Goal: Information Seeking & Learning: Find specific fact

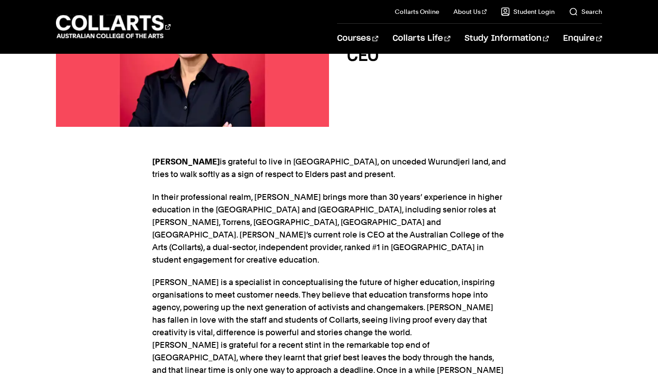
scroll to position [223, 0]
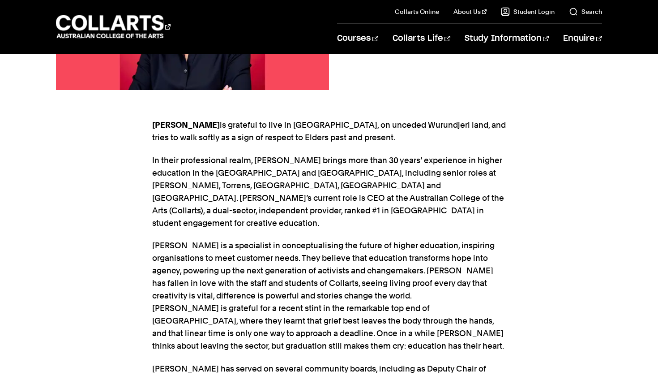
click at [323, 210] on p "In their professional realm, Sam brings more than 30 years’ experience in highe…" at bounding box center [329, 191] width 354 height 75
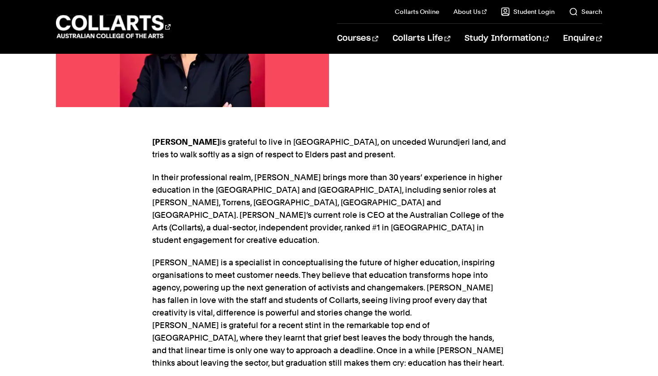
scroll to position [205, 0]
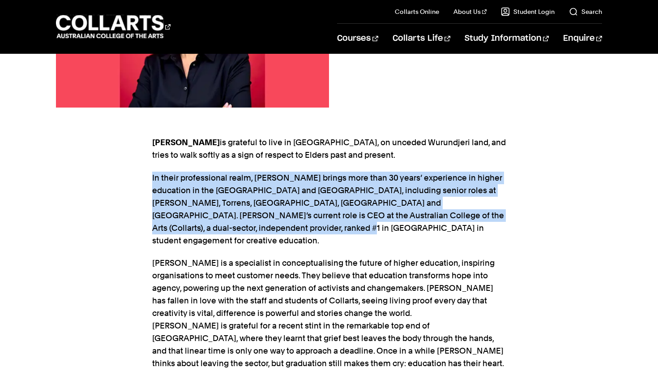
drag, startPoint x: 205, startPoint y: 227, endPoint x: 141, endPoint y: 175, distance: 81.8
click at [141, 175] on div "Sam Jacob is grateful to live in Naarm, on unceded Wurundjeri land, and tries t…" at bounding box center [329, 321] width 658 height 398
copy p "In their professional realm, Sam brings more than 30 years’ experience in highe…"
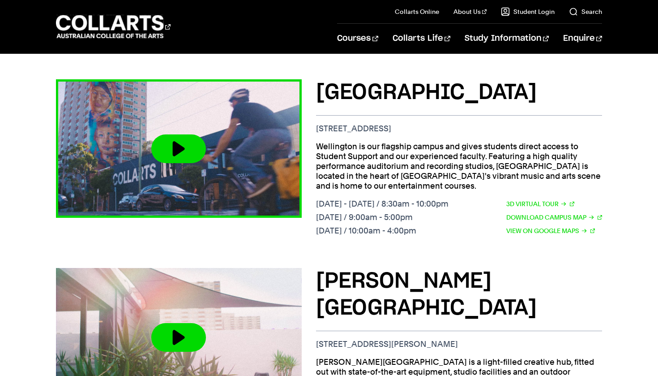
scroll to position [305, 0]
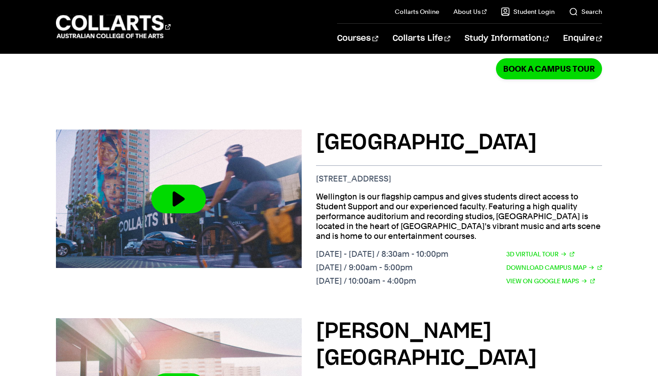
click at [412, 222] on p "Wellington is our flagship campus and gives students direct access to Student S…" at bounding box center [459, 216] width 286 height 49
drag, startPoint x: 420, startPoint y: 224, endPoint x: 318, endPoint y: 184, distance: 109.8
click at [318, 192] on p "Wellington is our flagship campus and gives students direct access to Student S…" at bounding box center [459, 216] width 286 height 49
copy p "Wellington is our flagship campus and gives students direct access to Student S…"
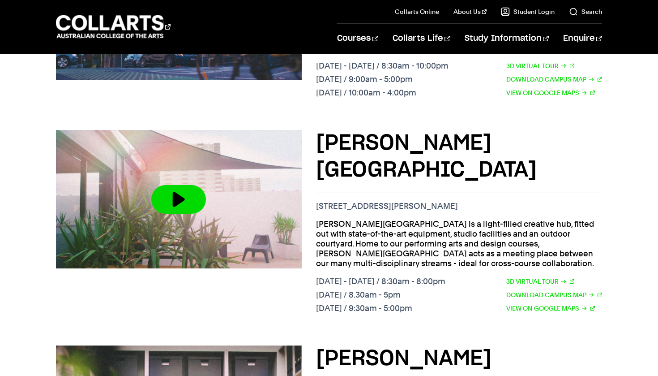
scroll to position [500, 0]
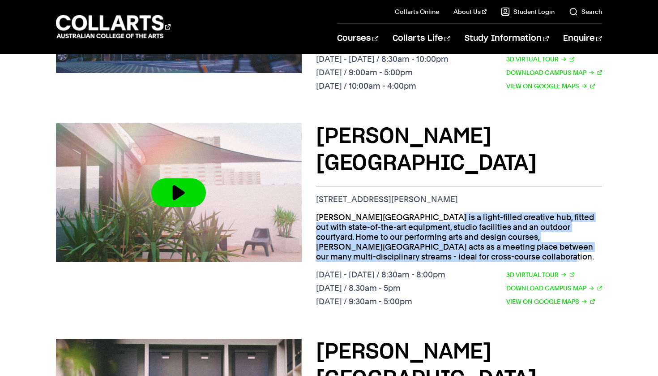
drag, startPoint x: 368, startPoint y: 218, endPoint x: 311, endPoint y: 180, distance: 68.2
click at [311, 180] on div "[PERSON_NAME][GEOGRAPHIC_DATA] [STREET_ADDRESS][PERSON_NAME] [PERSON_NAME][GEOG…" at bounding box center [329, 216] width 546 height 215
copy p "[PERSON_NAME][GEOGRAPHIC_DATA] is a light-filled creative hub, fitted out with …"
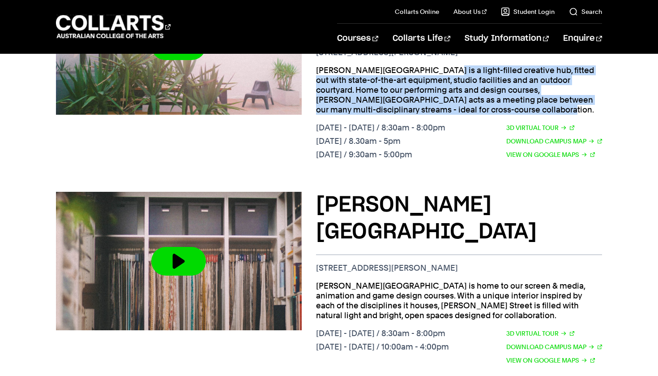
scroll to position [653, 0]
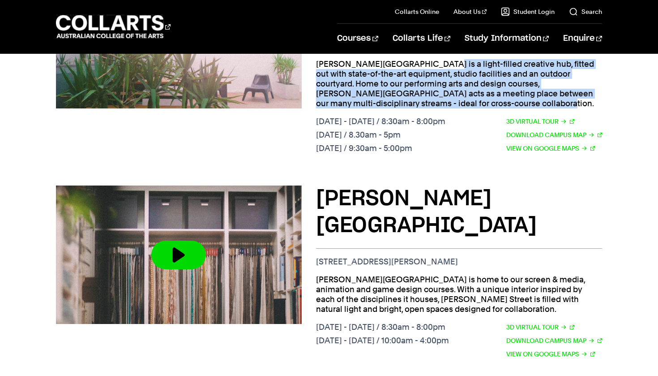
drag, startPoint x: 422, startPoint y: 244, endPoint x: 312, endPoint y: 216, distance: 113.6
click at [312, 216] on div "[PERSON_NAME][GEOGRAPHIC_DATA] [STREET_ADDRESS][PERSON_NAME] [PERSON_NAME][GEOG…" at bounding box center [329, 273] width 546 height 205
copy p "[PERSON_NAME][GEOGRAPHIC_DATA] is home to our screen & media, animation and gam…"
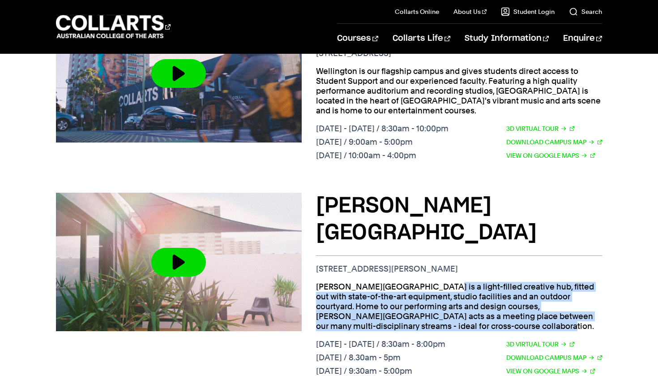
scroll to position [423, 0]
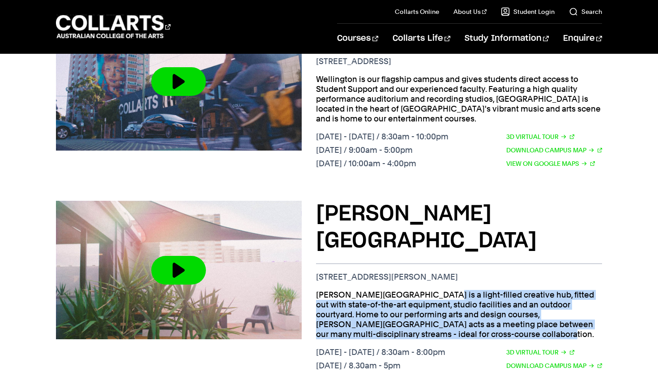
drag, startPoint x: 371, startPoint y: 297, endPoint x: 309, endPoint y: 258, distance: 73.4
click at [309, 258] on div "[PERSON_NAME][GEOGRAPHIC_DATA] [STREET_ADDRESS][PERSON_NAME] [PERSON_NAME][GEOG…" at bounding box center [329, 293] width 546 height 215
copy p "[PERSON_NAME][GEOGRAPHIC_DATA] is a light-filled creative hub, fitted out with …"
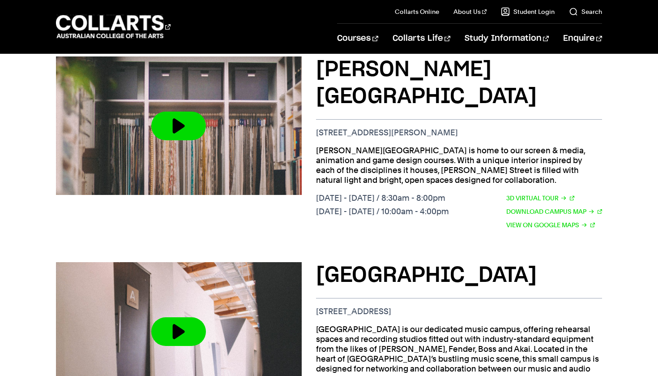
scroll to position [783, 0]
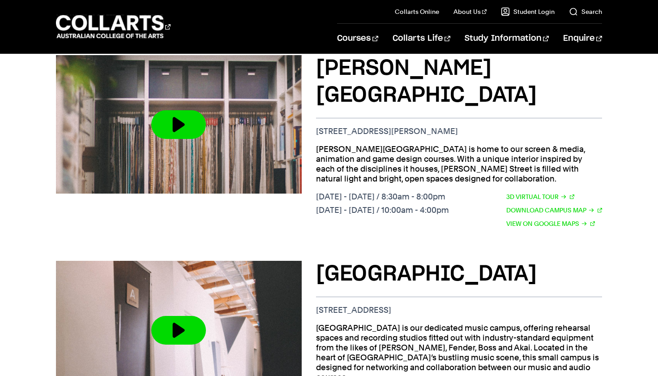
drag, startPoint x: 517, startPoint y: 303, endPoint x: 309, endPoint y: 262, distance: 211.6
click at [309, 262] on div "[GEOGRAPHIC_DATA] [STREET_ADDRESS] [GEOGRAPHIC_DATA] is our dedicated music cam…" at bounding box center [329, 345] width 546 height 198
click at [364, 323] on p "[GEOGRAPHIC_DATA] is our dedicated music campus, offering rehearsal spaces and …" at bounding box center [459, 352] width 286 height 59
click at [345, 323] on p "[GEOGRAPHIC_DATA] is our dedicated music campus, offering rehearsal spaces and …" at bounding box center [459, 352] width 286 height 59
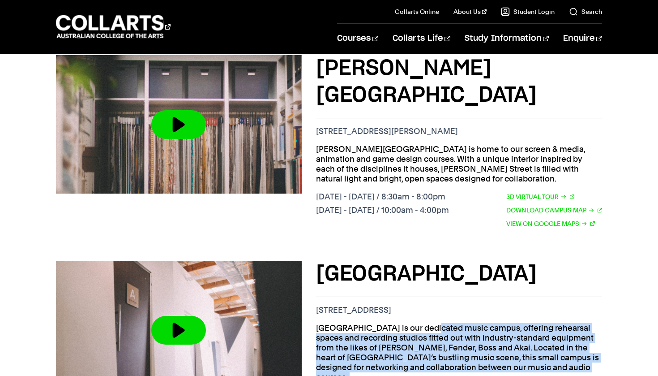
click at [345, 323] on p "[GEOGRAPHIC_DATA] is our dedicated music campus, offering rehearsal spaces and …" at bounding box center [459, 352] width 286 height 59
copy div "[GEOGRAPHIC_DATA] is our dedicated music campus, offering rehearsal spaces and …"
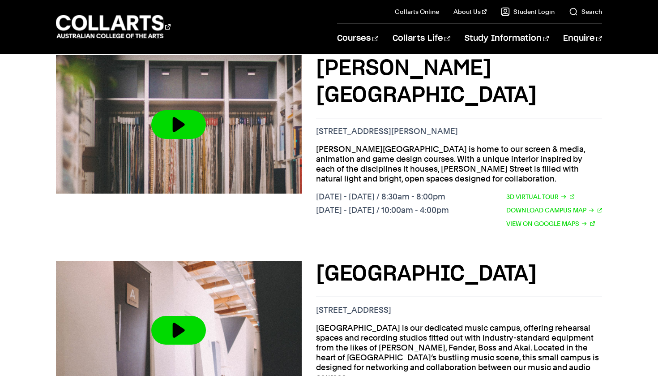
click at [374, 323] on p "[GEOGRAPHIC_DATA] is our dedicated music campus, offering rehearsal spaces and …" at bounding box center [459, 352] width 286 height 59
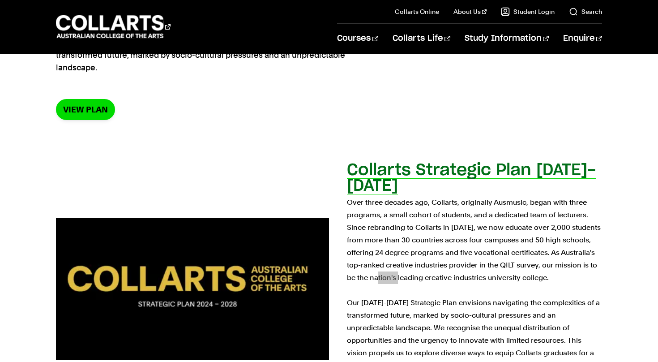
scroll to position [125, 0]
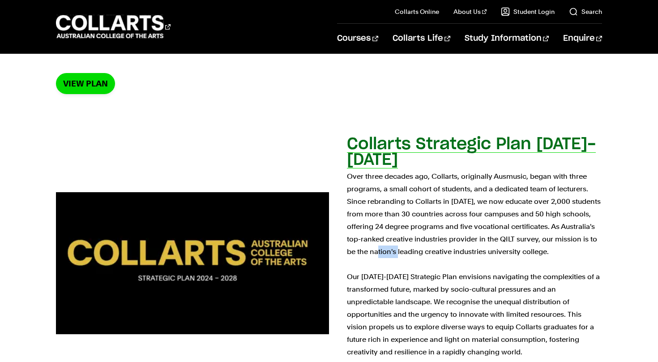
click at [488, 262] on p "Over three decades ago, Collarts, originally Ausmusic, began with three program…" at bounding box center [474, 264] width 255 height 188
click at [546, 219] on p "Over three decades ago, Collarts, originally Ausmusic, began with three program…" at bounding box center [474, 264] width 255 height 188
click at [455, 252] on p "Over three decades ago, Collarts, originally Ausmusic, began with three program…" at bounding box center [474, 264] width 255 height 188
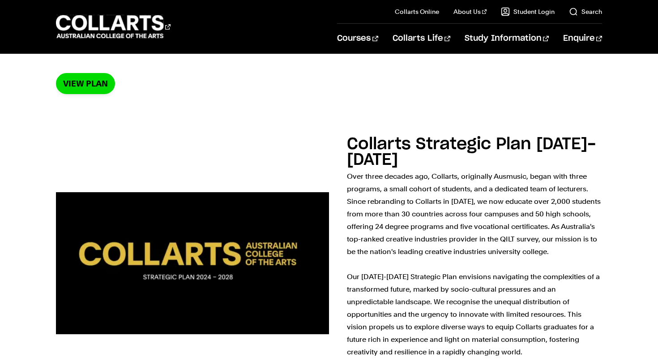
click at [391, 75] on div "View Plan" at bounding box center [329, 83] width 546 height 21
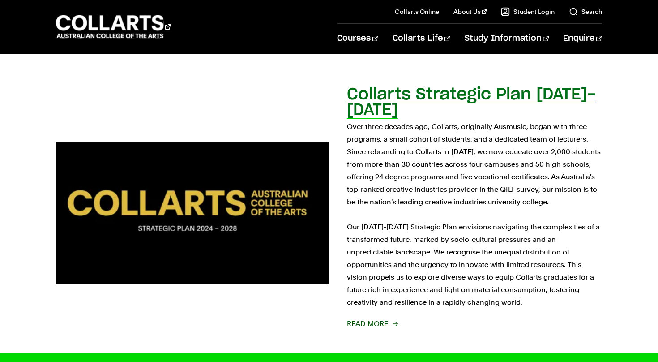
scroll to position [195, 0]
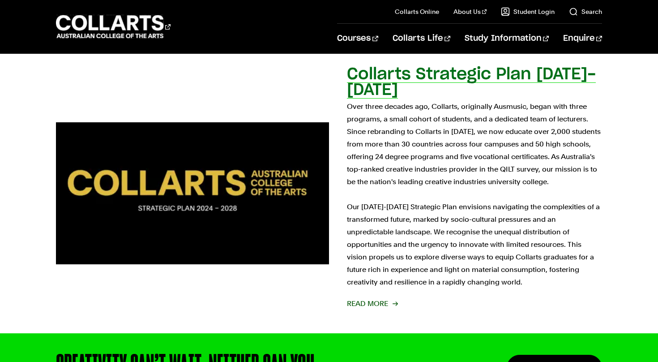
drag, startPoint x: 382, startPoint y: 313, endPoint x: 338, endPoint y: 95, distance: 222.4
click at [338, 95] on section "Collarts Strategic Plan 2024-2028 Over three decades ago, Collarts, originally …" at bounding box center [329, 193] width 546 height 280
copy div "Over three decades ago, Collarts, originally Ausmusic, began with three program…"
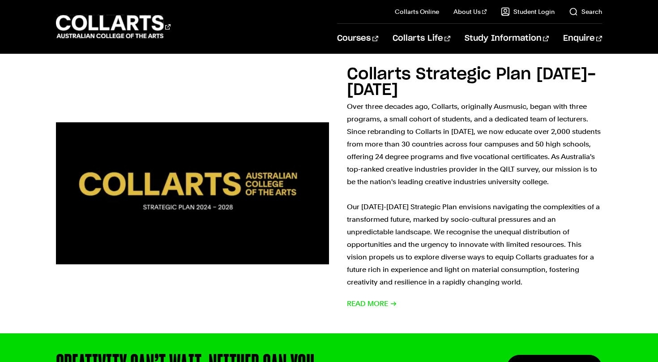
click at [426, 333] on div "CREATIVITY CAN’T WAIT. NEITHER CAN YOU. Enquire Now" at bounding box center [329, 367] width 658 height 68
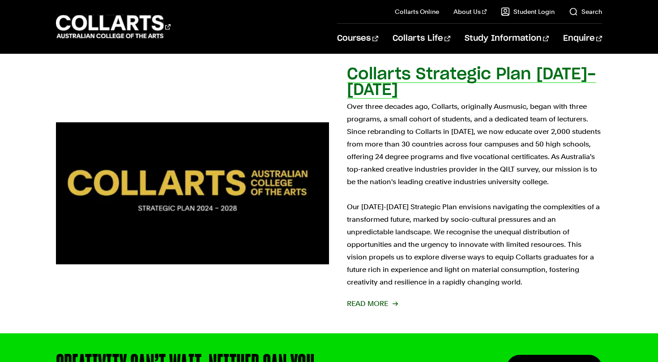
click at [360, 205] on p "Over three decades ago, Collarts, originally Ausmusic, began with three program…" at bounding box center [474, 194] width 255 height 188
